Goal: Task Accomplishment & Management: Manage account settings

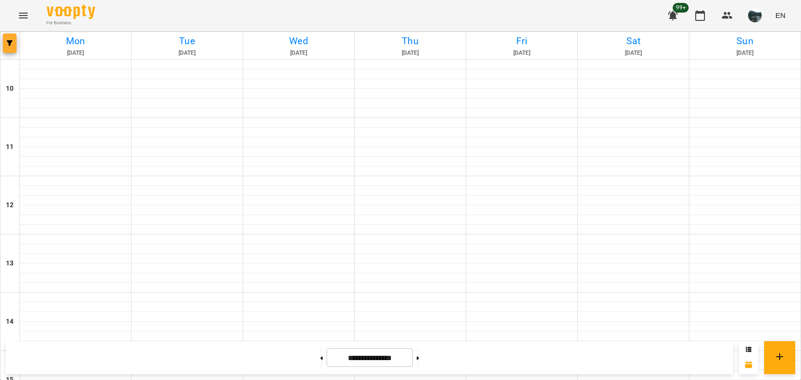
click at [11, 44] on icon "button" at bounding box center [10, 43] width 6 height 6
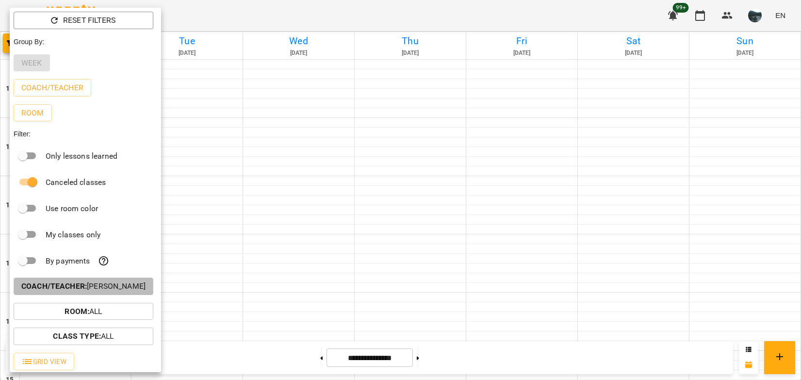
click at [76, 284] on p "Coach/Teacher : [PERSON_NAME]" at bounding box center [83, 286] width 124 height 12
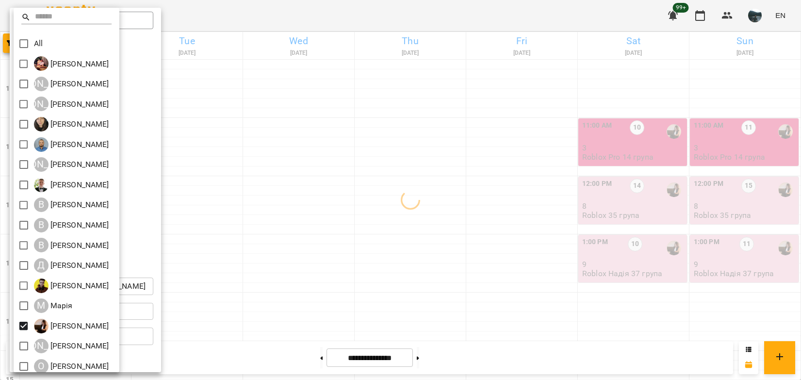
click at [306, 309] on div at bounding box center [400, 190] width 801 height 380
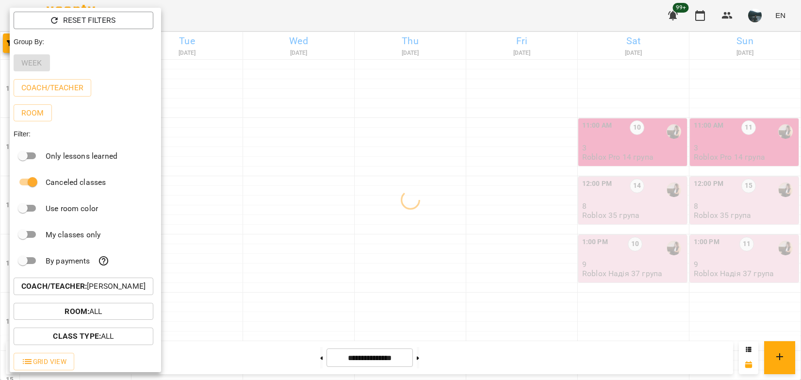
click at [294, 278] on div at bounding box center [400, 190] width 801 height 380
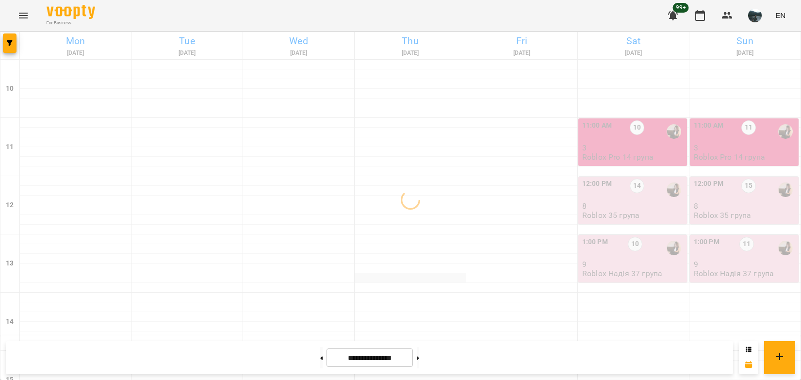
scroll to position [437, 0]
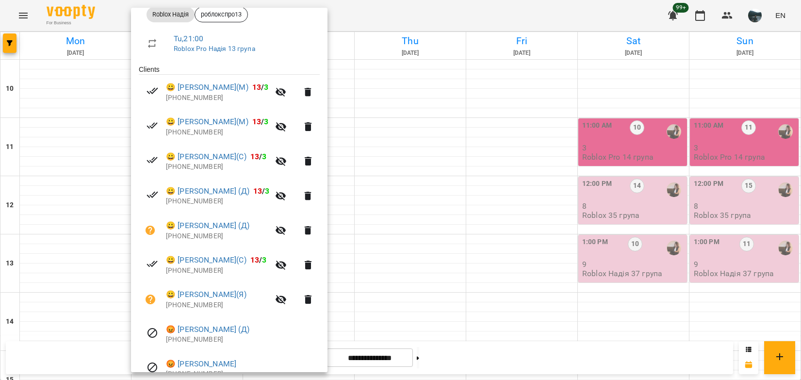
scroll to position [151, 0]
click at [501, 327] on div at bounding box center [400, 190] width 801 height 380
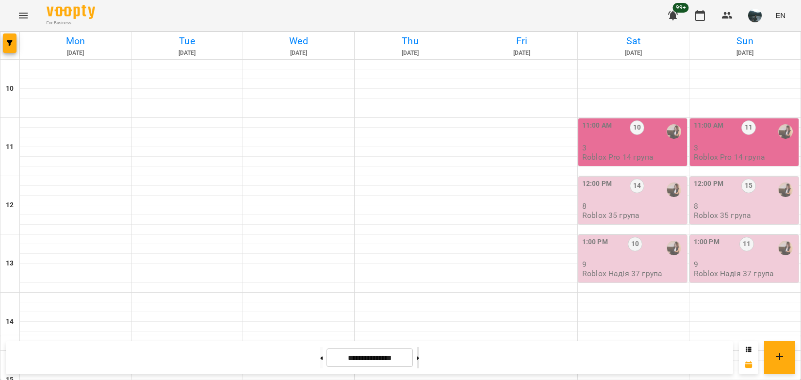
click at [419, 353] on button at bounding box center [418, 357] width 2 height 21
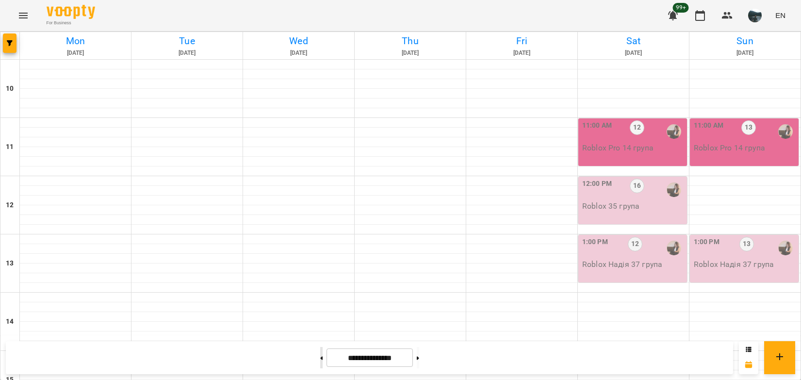
click at [320, 356] on icon at bounding box center [321, 358] width 2 height 4
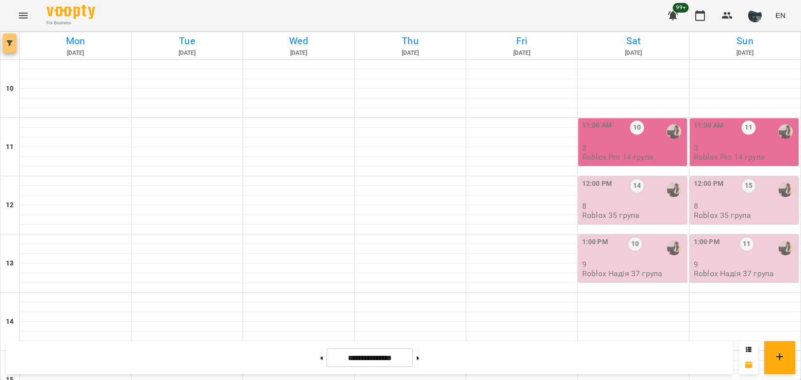
click at [14, 42] on span "button" at bounding box center [10, 43] width 14 height 6
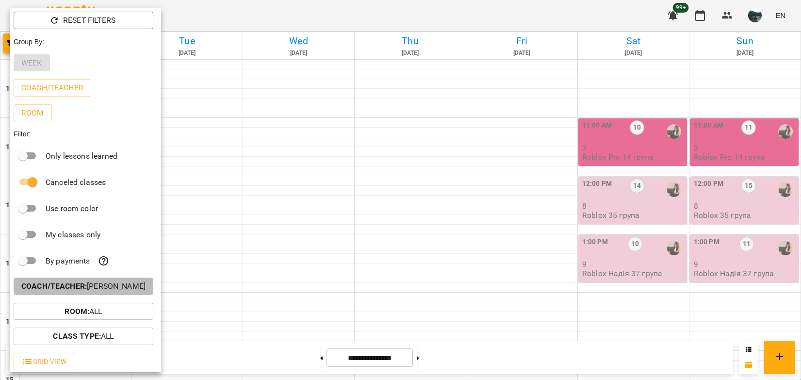
click at [91, 288] on p "Coach/Teacher : [PERSON_NAME]" at bounding box center [83, 286] width 124 height 12
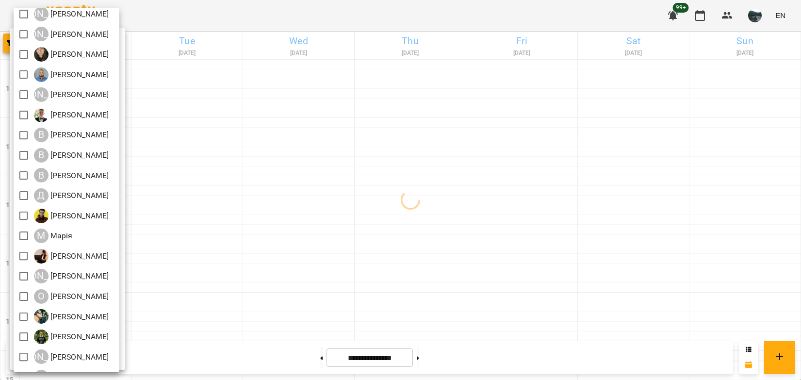
scroll to position [87, 0]
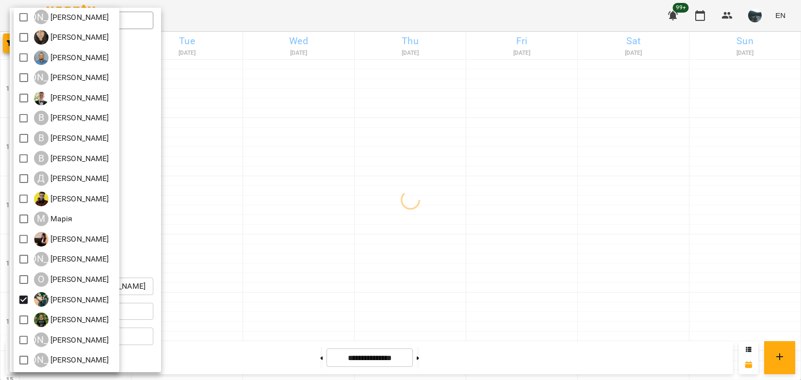
click at [348, 298] on div at bounding box center [400, 190] width 801 height 380
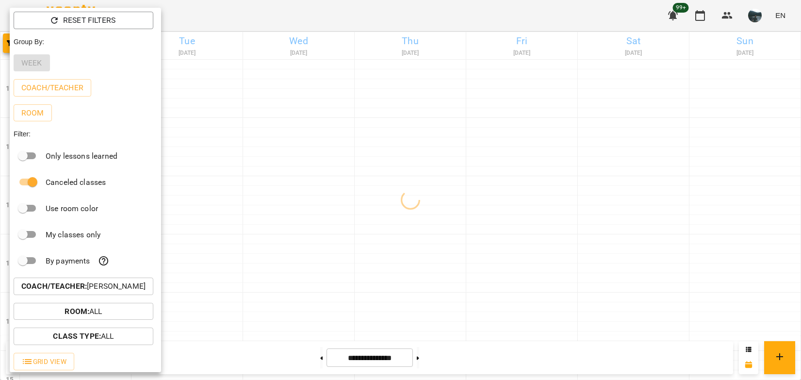
click at [392, 294] on div at bounding box center [400, 190] width 801 height 380
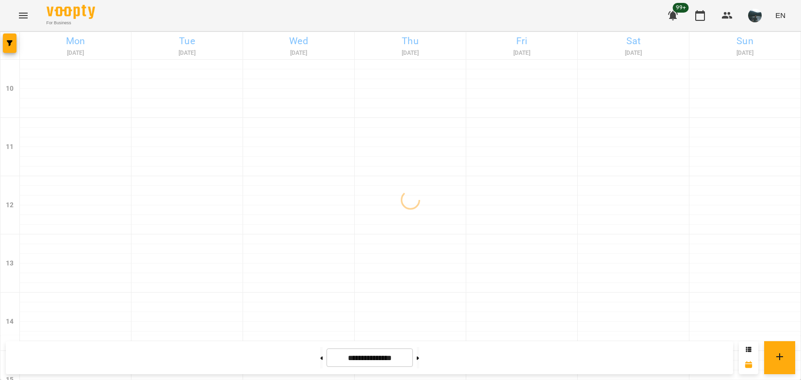
scroll to position [480, 0]
click at [320, 360] on button at bounding box center [321, 357] width 2 height 21
click at [419, 356] on button at bounding box center [418, 357] width 2 height 21
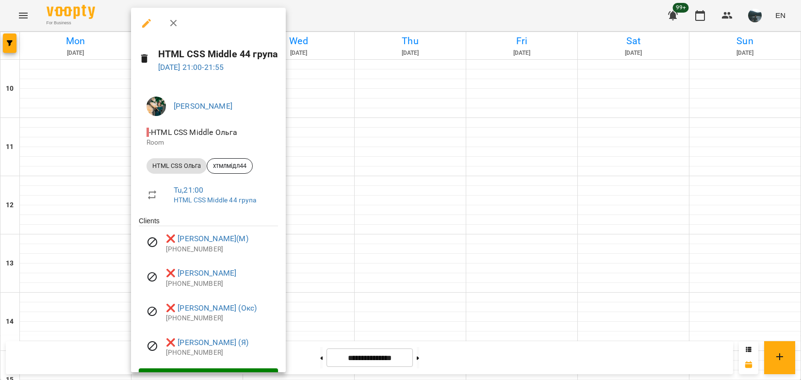
click at [492, 370] on div at bounding box center [400, 190] width 801 height 380
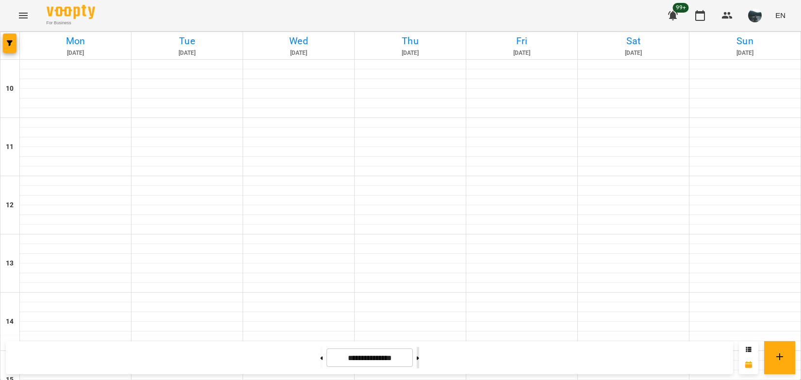
click at [419, 357] on button at bounding box center [418, 357] width 2 height 21
click at [320, 358] on button at bounding box center [321, 357] width 2 height 21
type input "**********"
click at [13, 44] on span "button" at bounding box center [10, 43] width 14 height 6
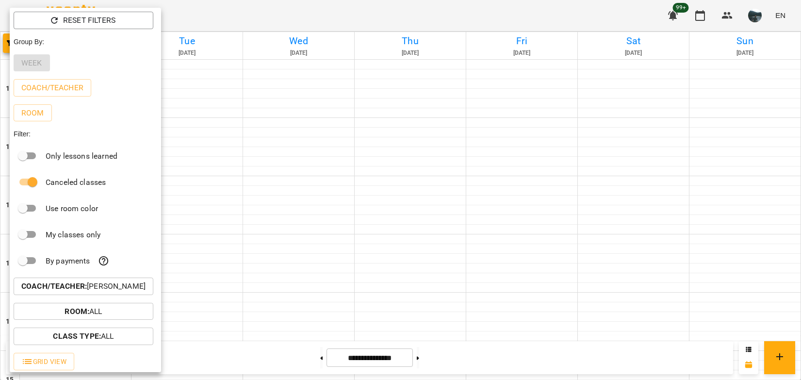
click at [54, 286] on b "Coach/Teacher :" at bounding box center [53, 285] width 65 height 9
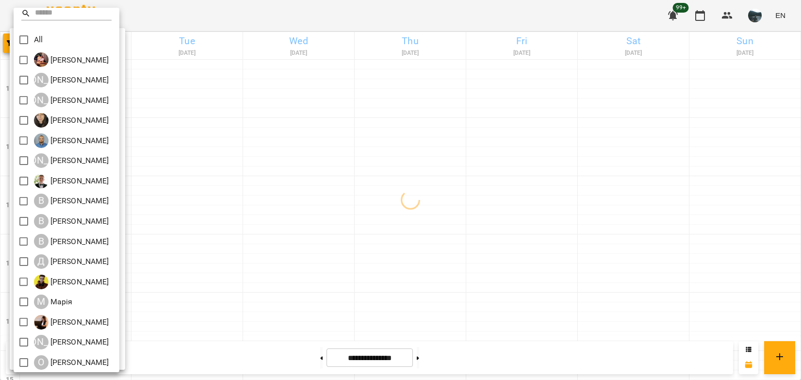
scroll to position [0, 0]
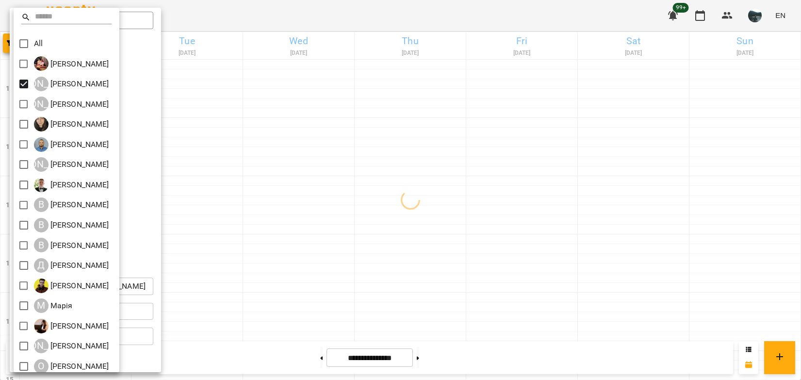
click at [342, 210] on div at bounding box center [400, 190] width 801 height 380
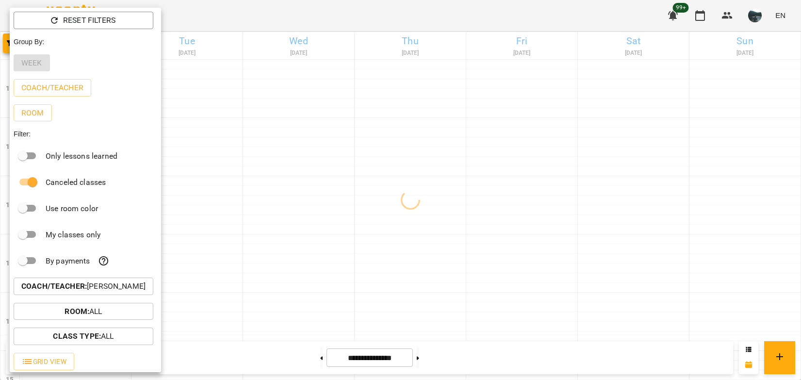
click at [389, 280] on div at bounding box center [400, 190] width 801 height 380
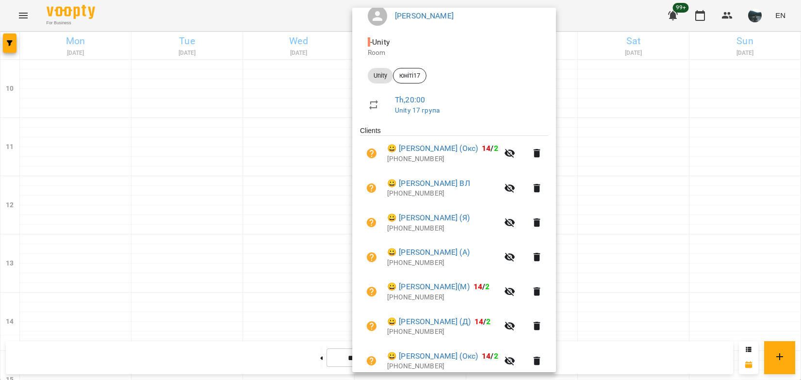
scroll to position [97, 0]
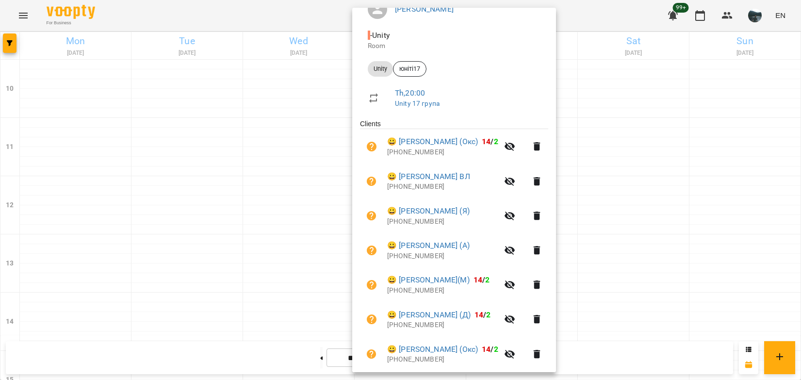
click at [628, 326] on div at bounding box center [400, 190] width 801 height 380
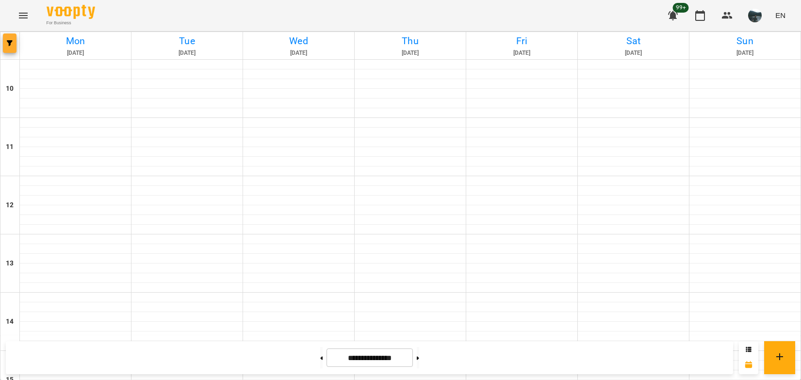
click at [14, 43] on span "button" at bounding box center [10, 43] width 14 height 6
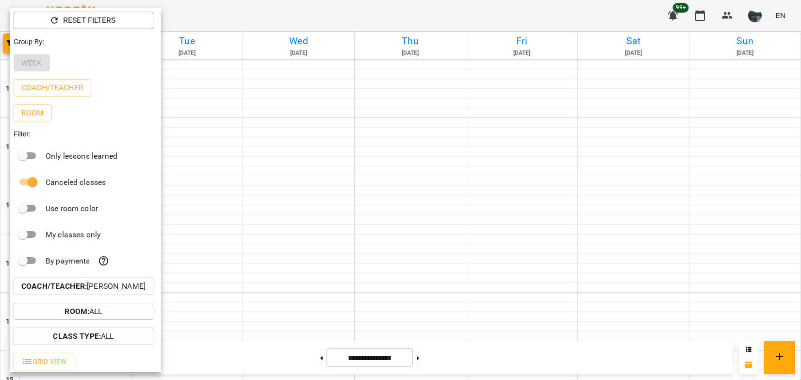
click at [122, 290] on p "Coach/Teacher : [PERSON_NAME]" at bounding box center [83, 286] width 124 height 12
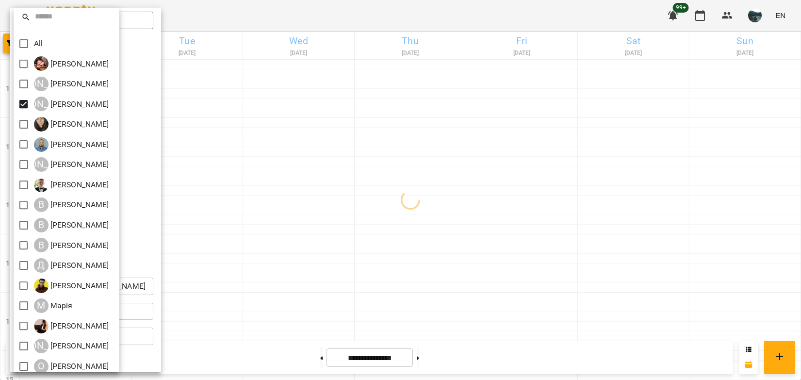
click at [293, 184] on div at bounding box center [400, 190] width 801 height 380
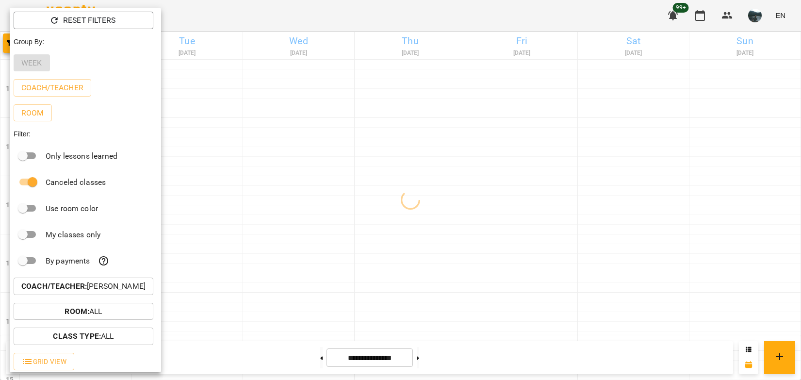
click at [291, 200] on div at bounding box center [400, 190] width 801 height 380
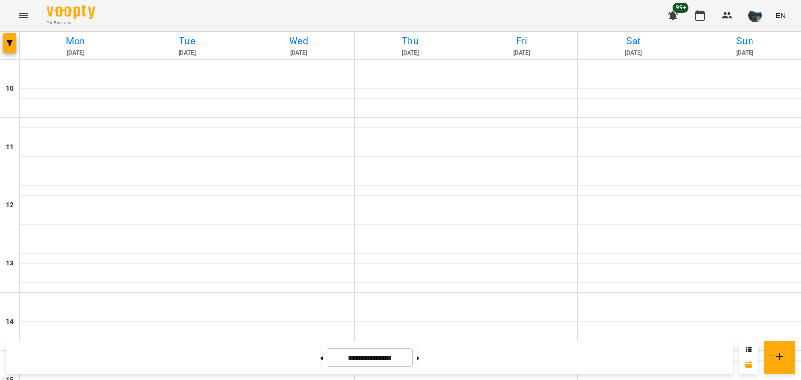
scroll to position [335, 0]
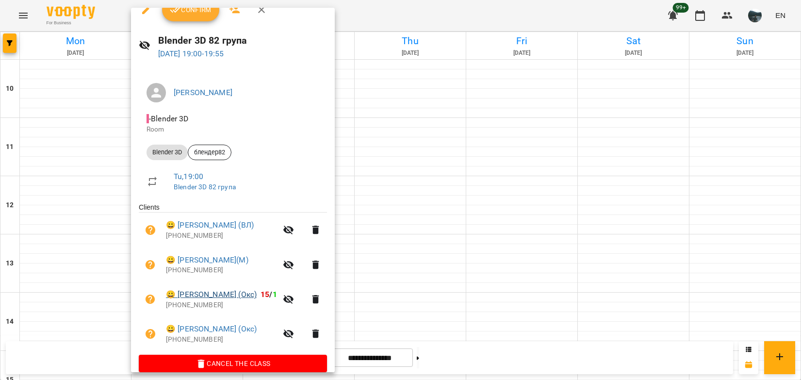
scroll to position [27, 0]
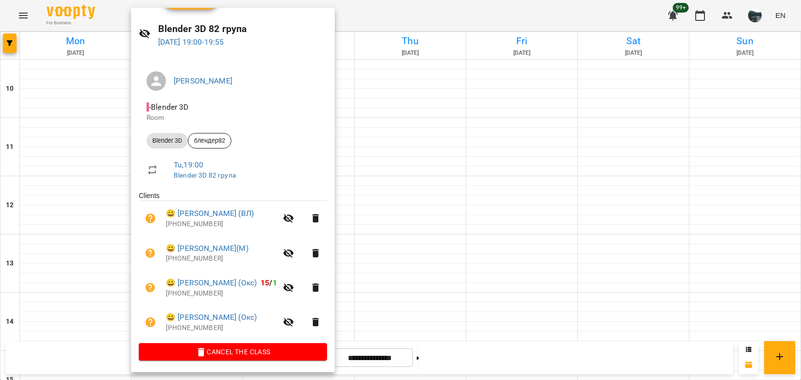
click at [455, 341] on div at bounding box center [400, 190] width 801 height 380
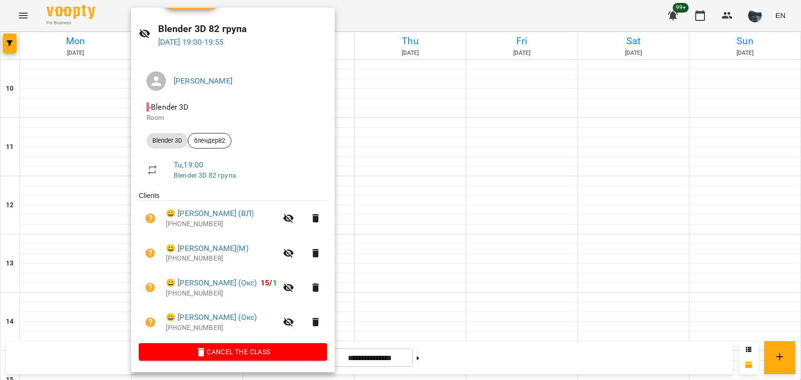
click at [515, 344] on div at bounding box center [400, 190] width 801 height 380
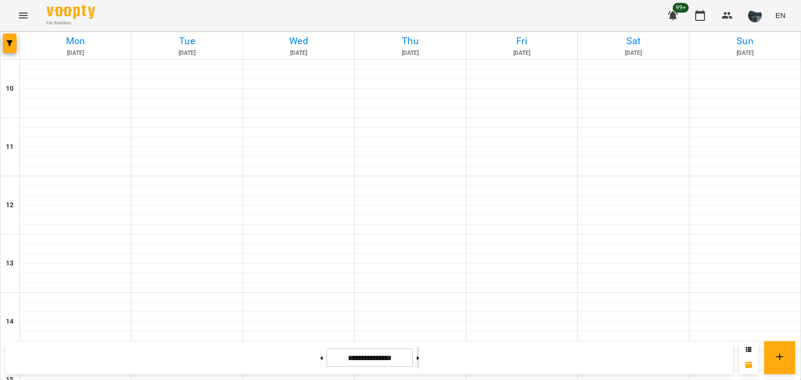
click at [419, 360] on icon at bounding box center [418, 358] width 2 height 4
click at [320, 359] on icon at bounding box center [321, 358] width 2 height 4
type input "**********"
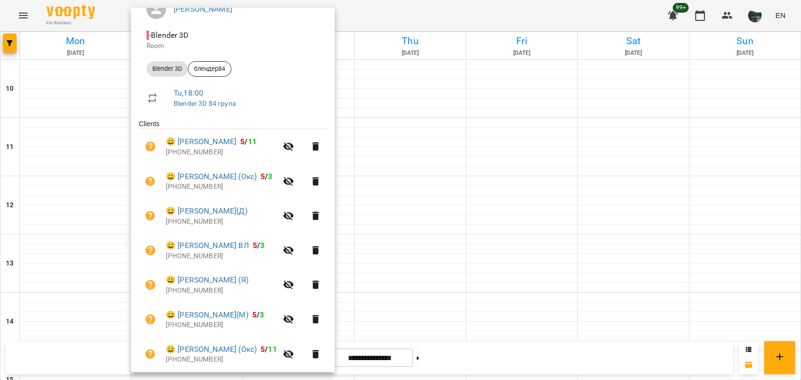
scroll to position [131, 0]
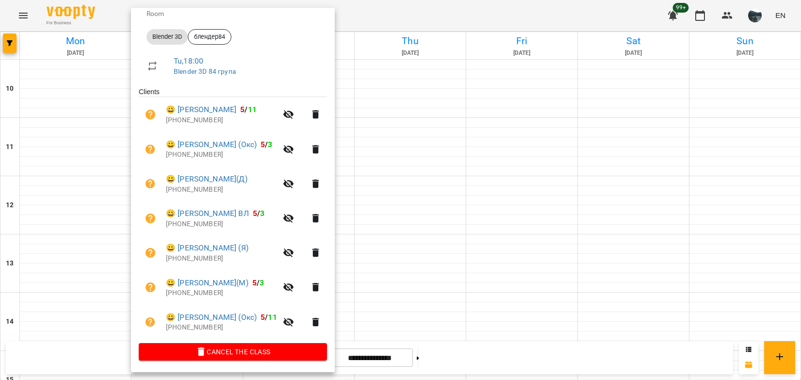
click at [409, 311] on div at bounding box center [400, 190] width 801 height 380
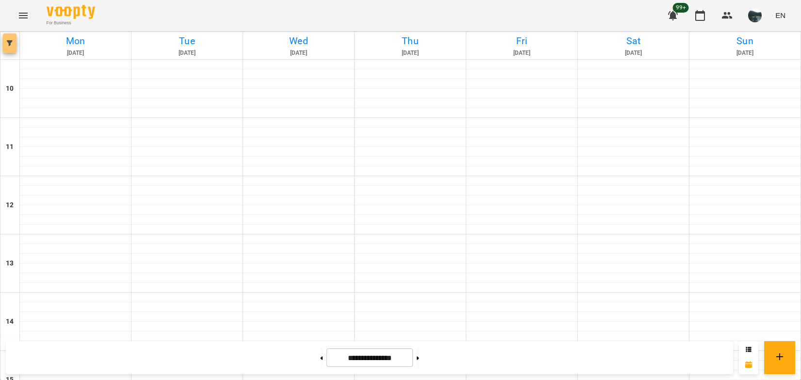
click at [6, 42] on span "button" at bounding box center [10, 43] width 14 height 6
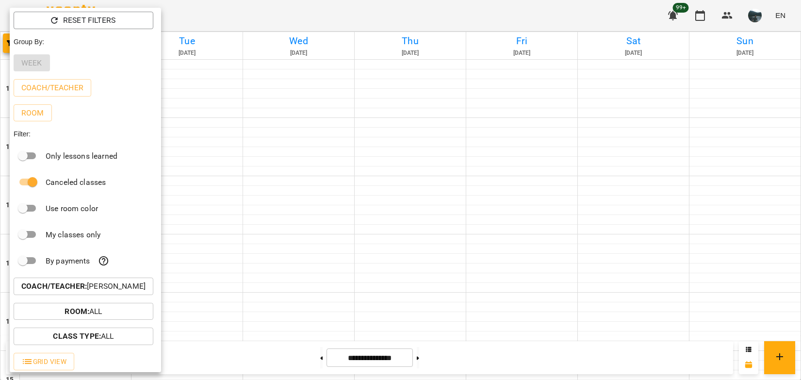
click at [106, 287] on p "Coach/Teacher : [PERSON_NAME]" at bounding box center [83, 286] width 124 height 12
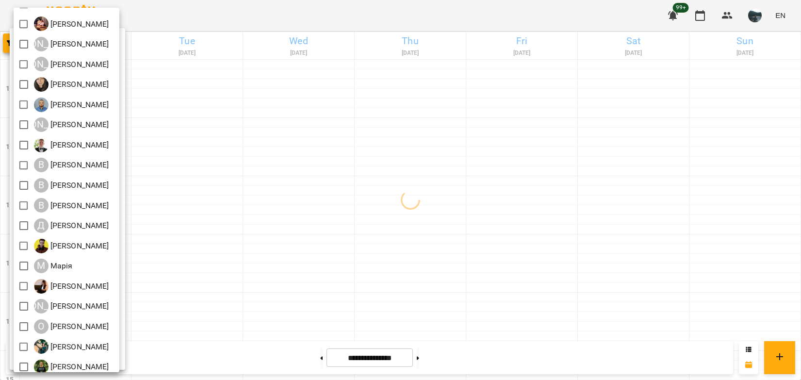
scroll to position [38, 0]
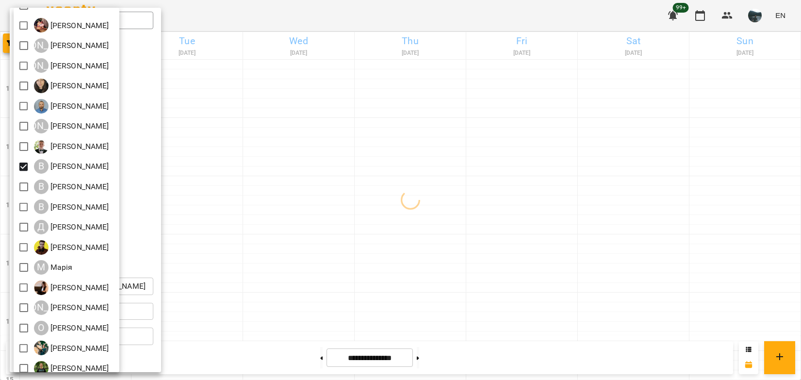
click at [288, 222] on div at bounding box center [400, 190] width 801 height 380
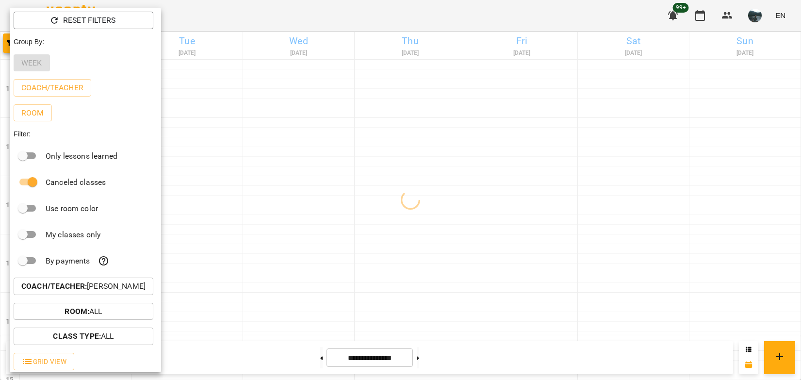
click at [411, 211] on div at bounding box center [400, 190] width 801 height 380
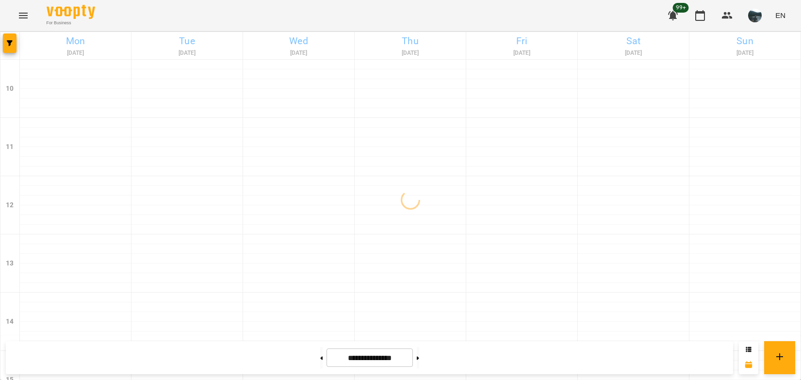
scroll to position [383, 0]
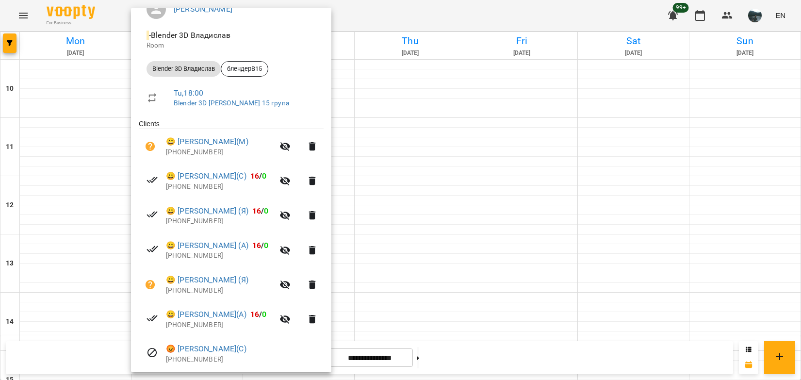
scroll to position [131, 0]
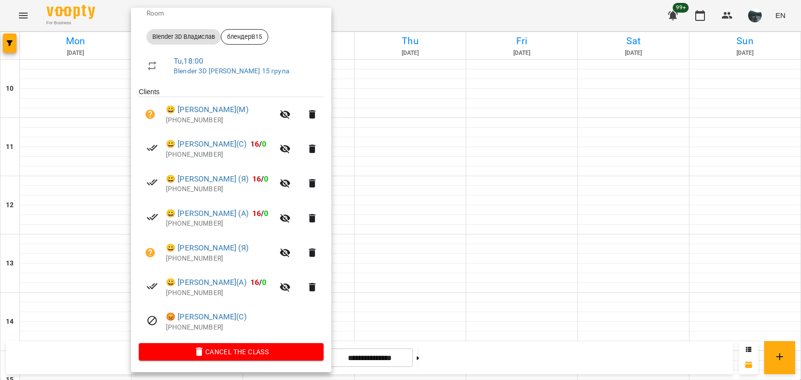
click at [623, 269] on div at bounding box center [400, 190] width 801 height 380
